Goal: Task Accomplishment & Management: Use online tool/utility

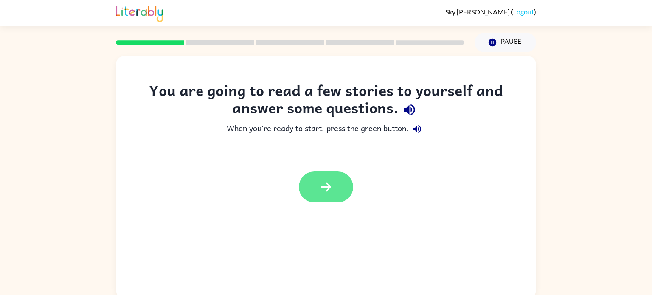
click at [325, 186] on icon "button" at bounding box center [326, 187] width 15 height 15
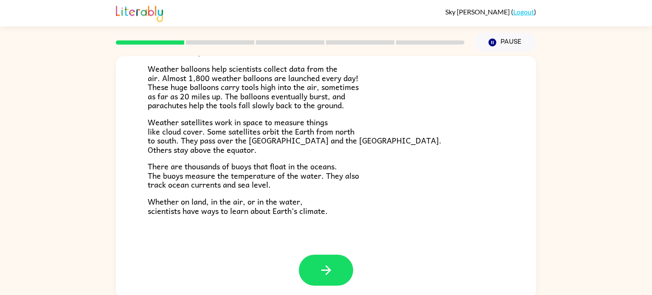
scroll to position [3, 0]
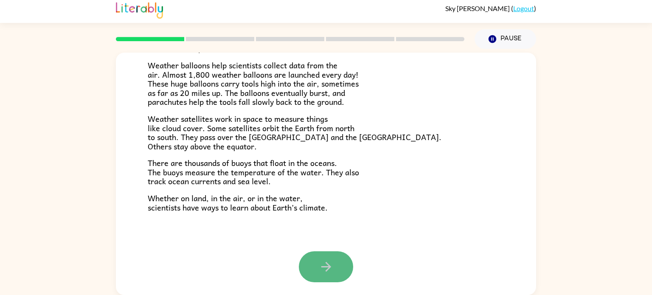
click at [332, 254] on button "button" at bounding box center [326, 266] width 54 height 31
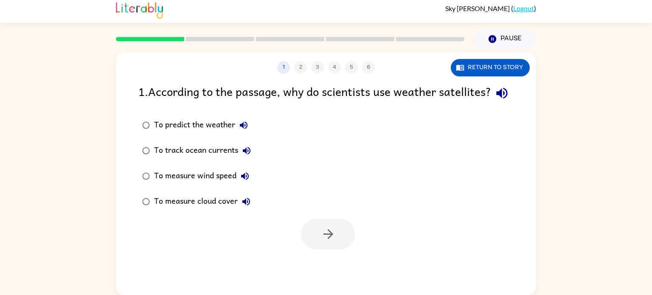
scroll to position [0, 0]
click at [345, 247] on button "button" at bounding box center [328, 234] width 54 height 31
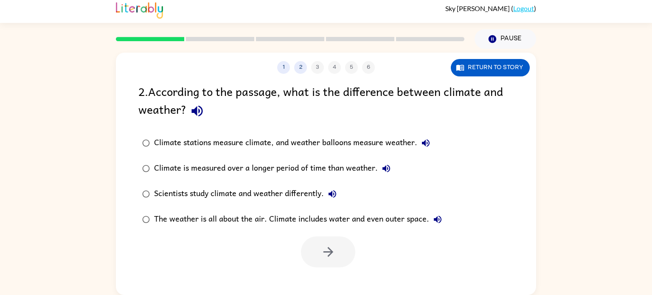
click at [344, 184] on label "Scientists study climate and weather differently." at bounding box center [292, 193] width 317 height 25
click at [344, 254] on button "button" at bounding box center [328, 251] width 54 height 31
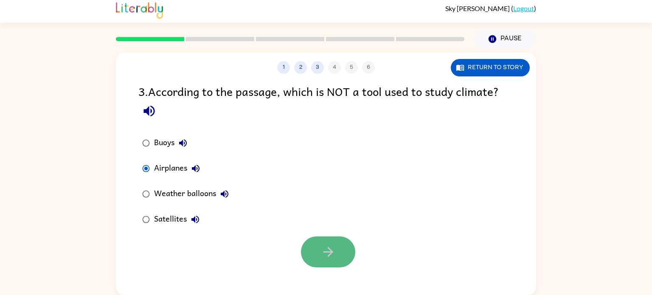
click at [322, 256] on icon "button" at bounding box center [328, 251] width 15 height 15
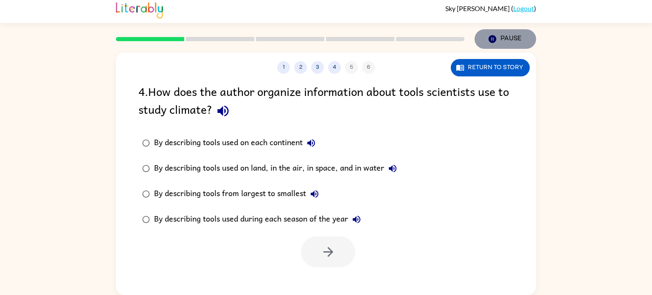
click at [491, 37] on icon "button" at bounding box center [492, 39] width 8 height 8
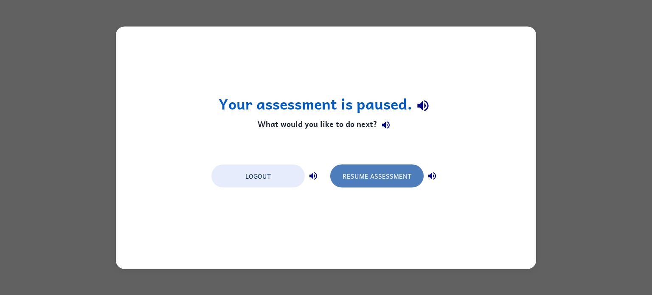
click at [365, 183] on button "Resume Assessment" at bounding box center [376, 175] width 93 height 23
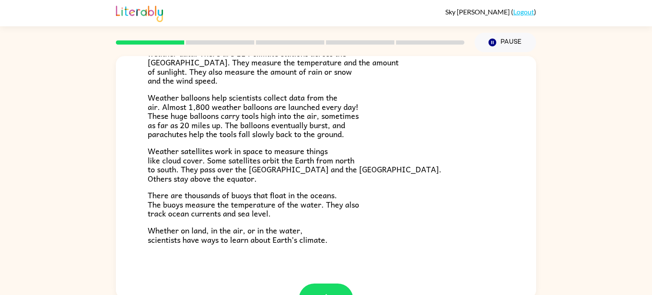
scroll to position [237, 0]
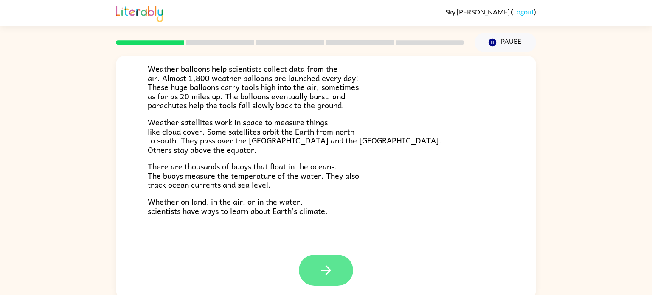
click at [312, 265] on button "button" at bounding box center [326, 270] width 54 height 31
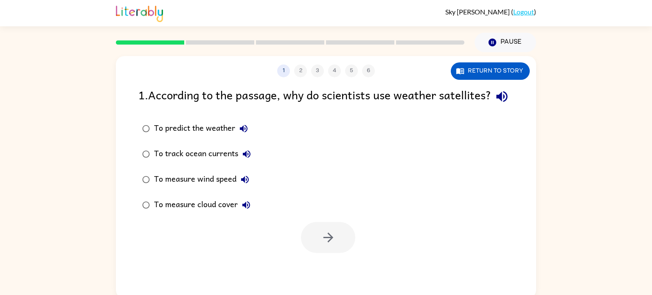
scroll to position [0, 0]
click at [342, 253] on button "button" at bounding box center [328, 237] width 54 height 31
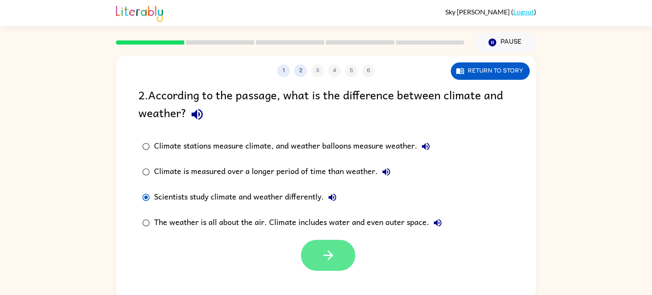
click at [332, 256] on icon "button" at bounding box center [328, 255] width 10 height 10
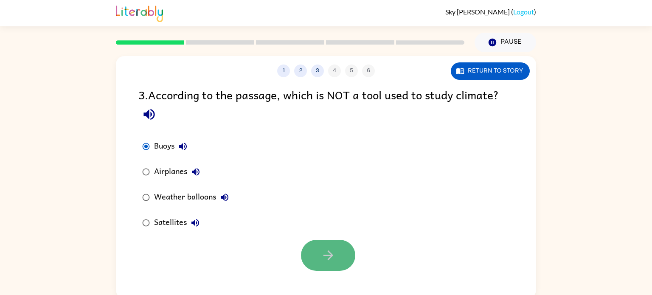
click at [345, 257] on button "button" at bounding box center [328, 255] width 54 height 31
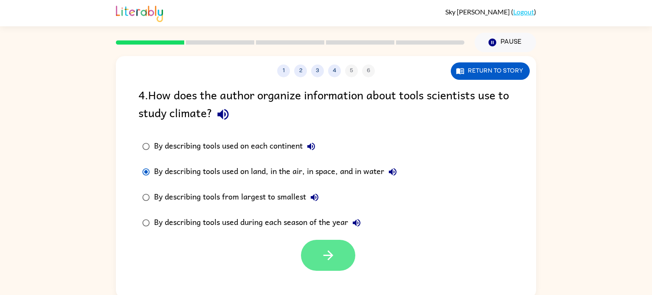
click at [336, 271] on button "button" at bounding box center [328, 255] width 54 height 31
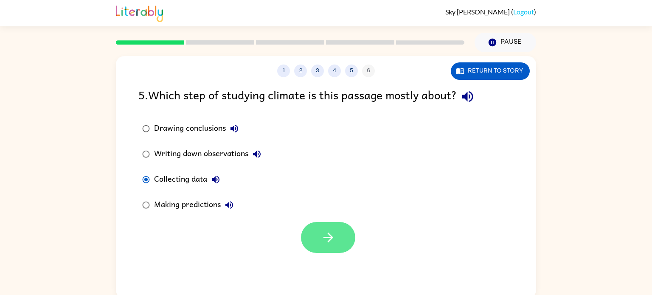
click at [344, 231] on button "button" at bounding box center [328, 237] width 54 height 31
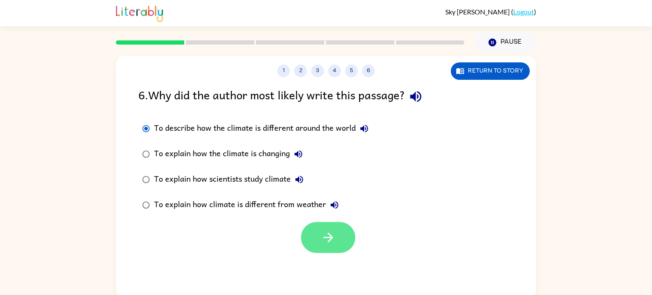
click at [324, 238] on icon "button" at bounding box center [328, 237] width 15 height 15
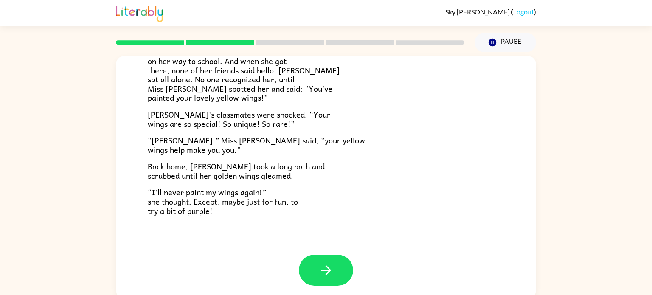
scroll to position [3, 0]
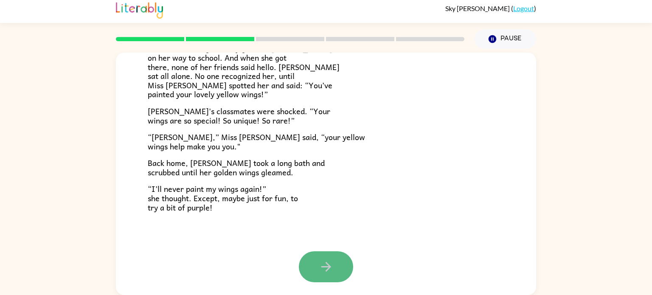
click at [329, 261] on icon "button" at bounding box center [326, 266] width 15 height 15
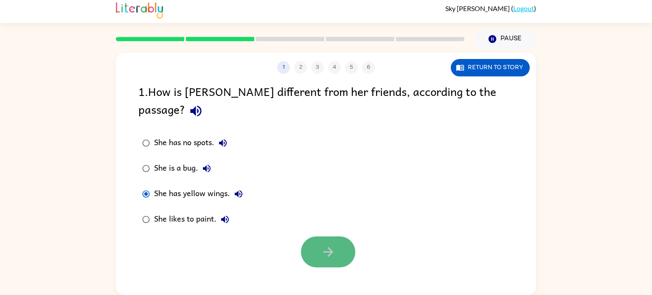
click at [324, 244] on icon "button" at bounding box center [328, 251] width 15 height 15
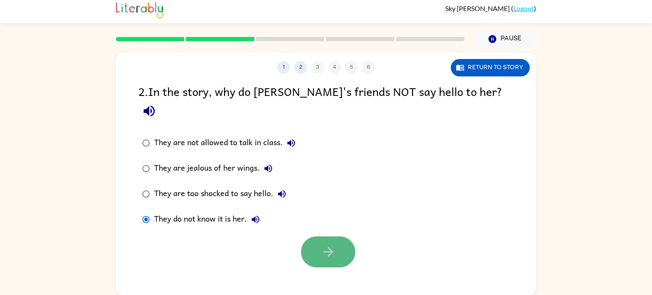
click at [331, 244] on icon "button" at bounding box center [328, 251] width 15 height 15
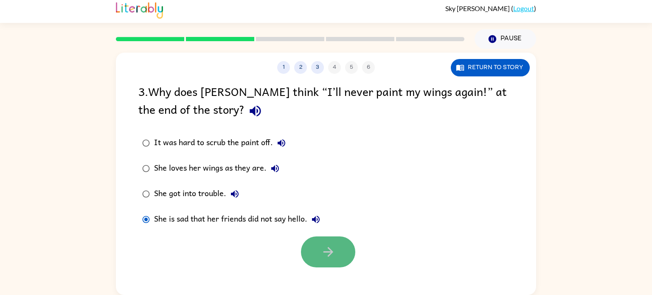
click at [322, 257] on icon "button" at bounding box center [328, 251] width 15 height 15
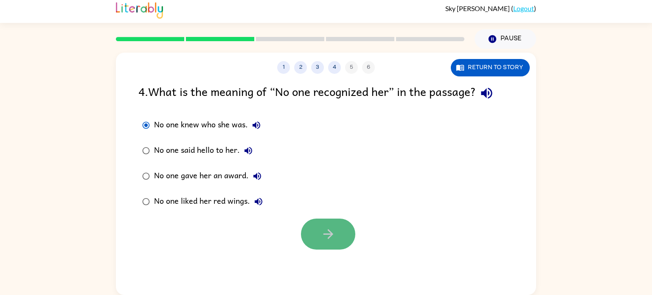
click at [328, 232] on icon "button" at bounding box center [328, 234] width 15 height 15
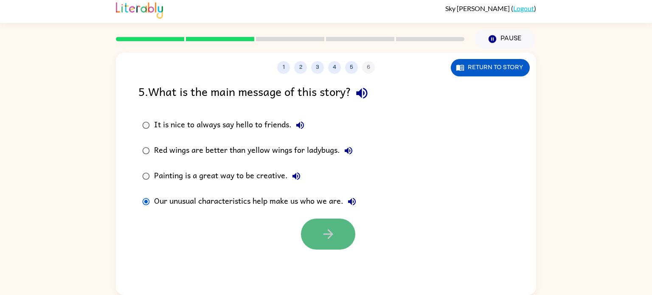
click at [324, 248] on button "button" at bounding box center [328, 234] width 54 height 31
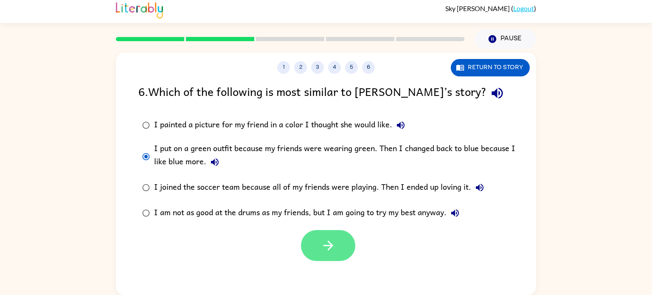
click at [349, 255] on button "button" at bounding box center [328, 245] width 54 height 31
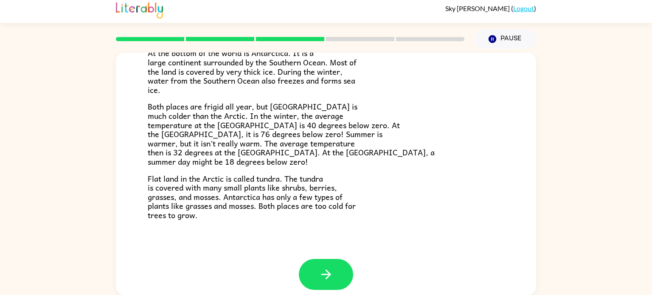
scroll to position [179, 0]
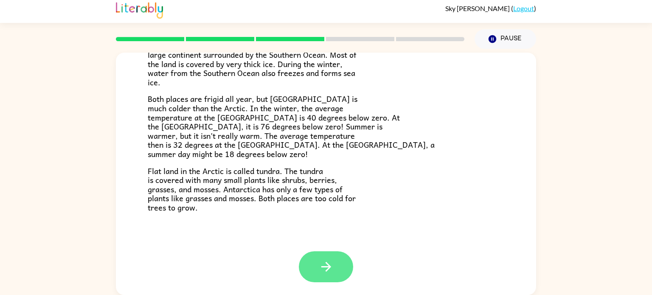
click at [323, 265] on icon "button" at bounding box center [326, 266] width 15 height 15
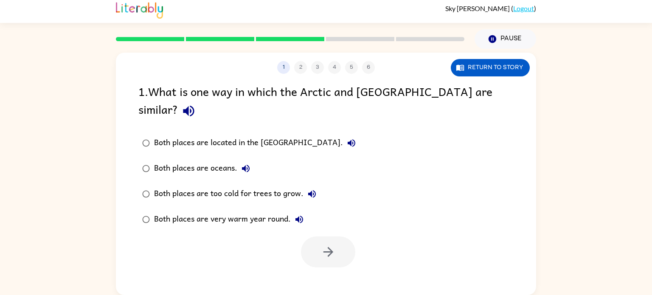
scroll to position [0, 0]
click at [353, 236] on button "button" at bounding box center [328, 251] width 54 height 31
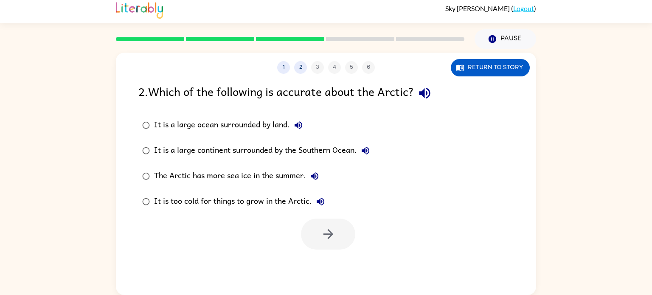
click at [292, 126] on button "It is a large ocean surrounded by land." at bounding box center [298, 125] width 17 height 17
click at [334, 242] on button "button" at bounding box center [328, 234] width 54 height 31
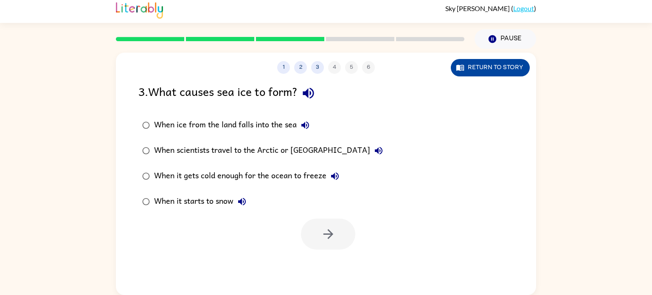
click at [463, 63] on icon "button" at bounding box center [460, 67] width 8 height 8
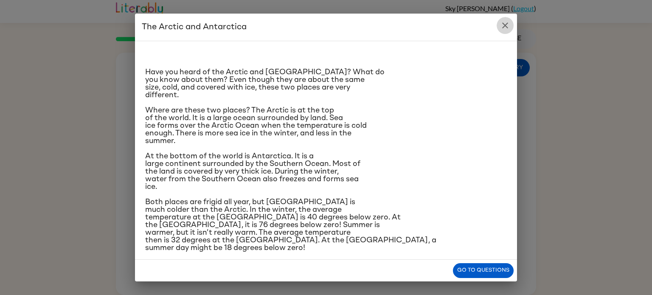
click at [509, 20] on button "close" at bounding box center [505, 25] width 17 height 17
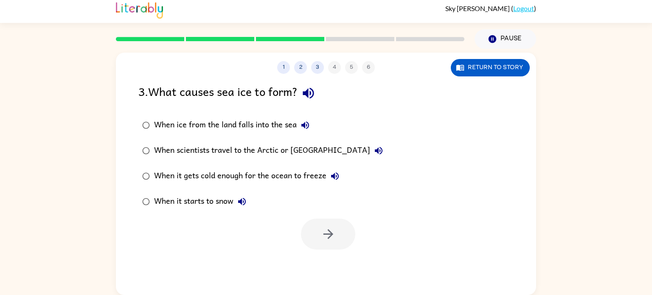
scroll to position [2, 0]
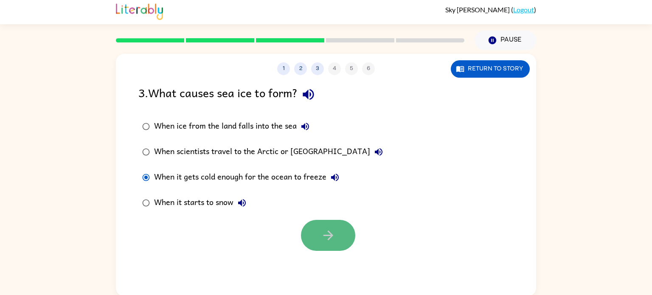
click at [343, 233] on button "button" at bounding box center [328, 235] width 54 height 31
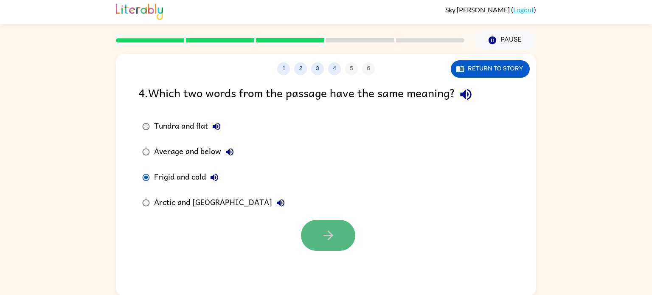
click at [329, 223] on button "button" at bounding box center [328, 235] width 54 height 31
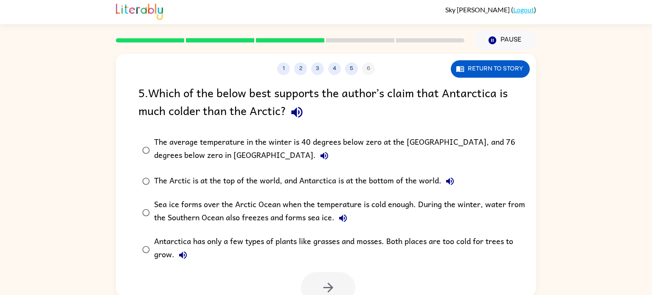
click at [135, 146] on label "The average temperature in the winter is 40 degrees below zero at the [GEOGRAPH…" at bounding box center [332, 150] width 396 height 37
click at [332, 292] on icon "button" at bounding box center [328, 287] width 15 height 15
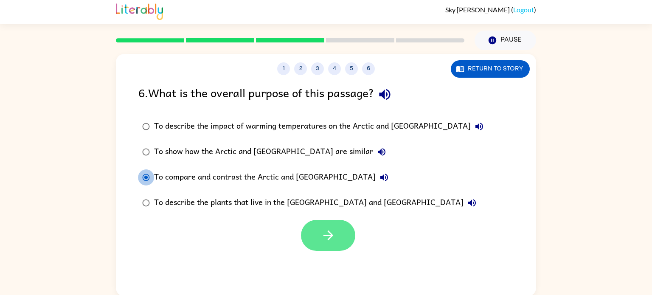
click at [349, 241] on button "button" at bounding box center [328, 235] width 54 height 31
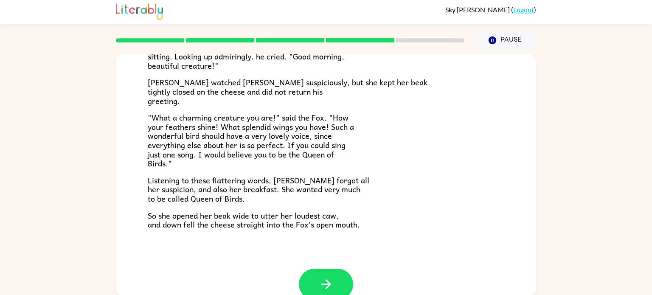
scroll to position [153, 0]
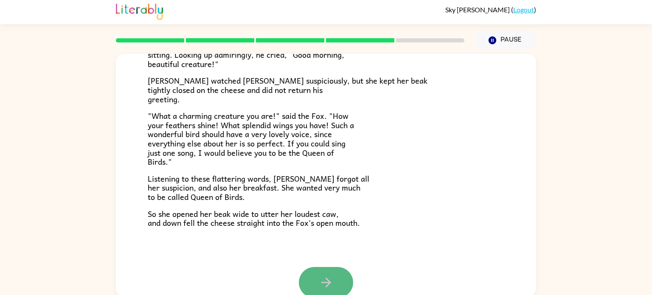
click at [337, 284] on button "button" at bounding box center [326, 282] width 54 height 31
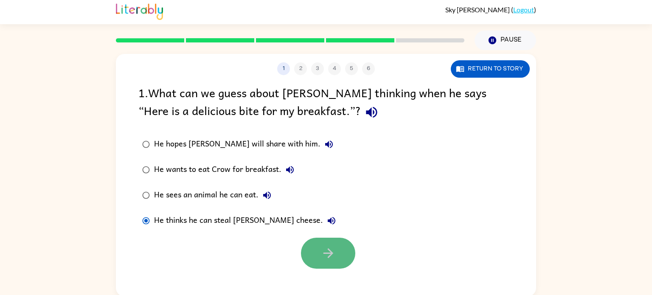
click at [332, 250] on icon "button" at bounding box center [328, 253] width 15 height 15
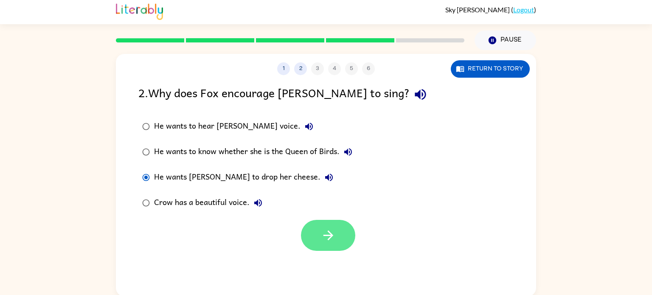
click at [314, 226] on button "button" at bounding box center [328, 235] width 54 height 31
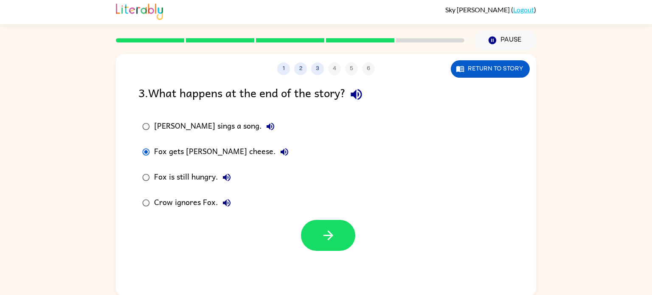
click at [296, 229] on div at bounding box center [326, 233] width 420 height 35
click at [317, 235] on button "button" at bounding box center [328, 235] width 54 height 31
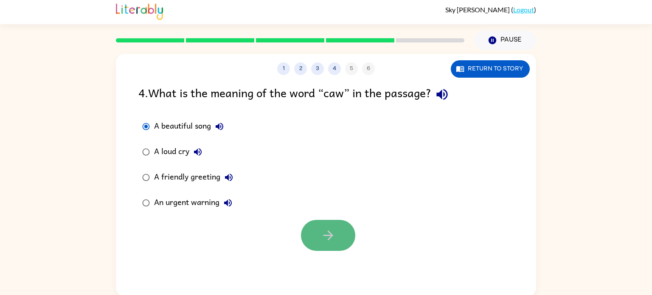
click at [343, 230] on button "button" at bounding box center [328, 235] width 54 height 31
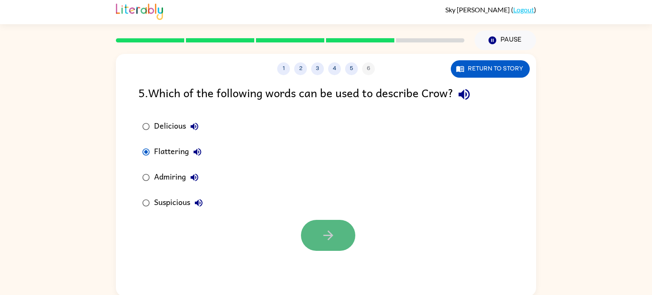
click at [330, 233] on icon "button" at bounding box center [328, 235] width 10 height 10
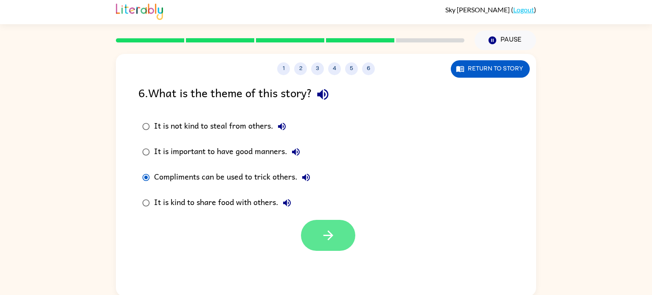
click at [326, 250] on button "button" at bounding box center [328, 235] width 54 height 31
